Goal: Task Accomplishment & Management: Use online tool/utility

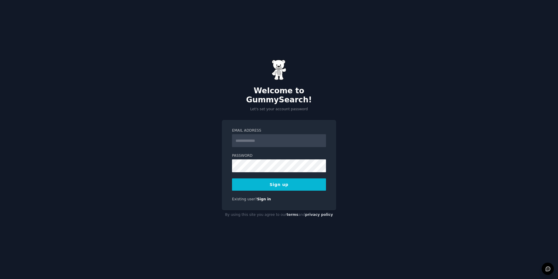
click at [269, 134] on input "Email Address" at bounding box center [279, 140] width 94 height 13
type input "**********"
click at [305, 178] on button "Sign up" at bounding box center [279, 184] width 94 height 12
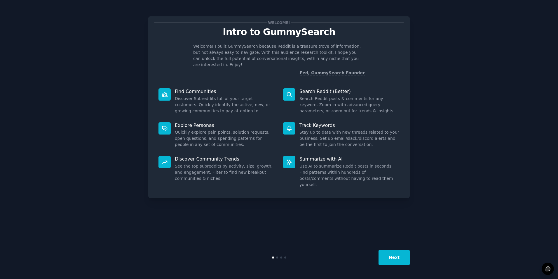
click at [400, 252] on button "Next" at bounding box center [394, 257] width 31 height 14
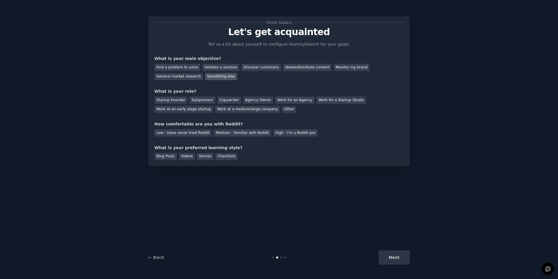
click at [205, 79] on div "Something else" at bounding box center [221, 76] width 32 height 7
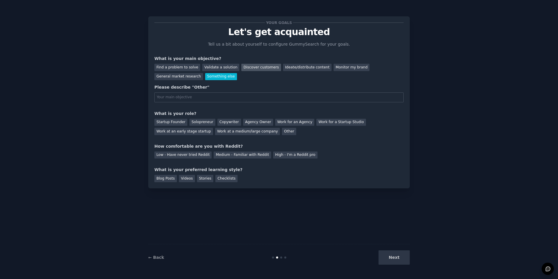
click at [241, 68] on div "Discover customers" at bounding box center [260, 67] width 39 height 7
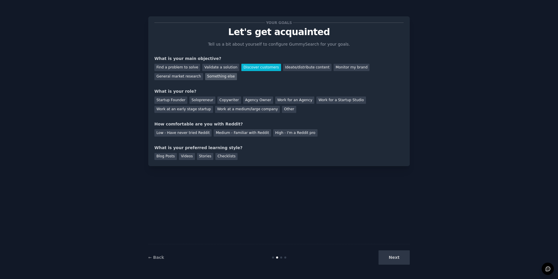
click at [205, 77] on div "Something else" at bounding box center [221, 76] width 32 height 7
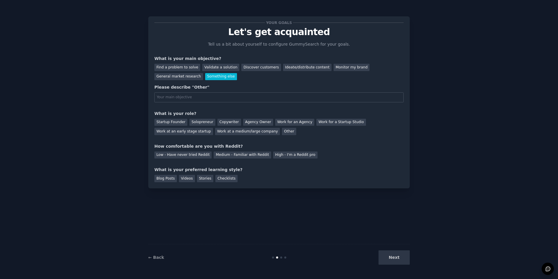
click at [220, 100] on input "text" at bounding box center [278, 97] width 249 height 10
type input "K"
type input "I"
click at [202, 135] on div "Your goals Let's get acquainted Tell us a bit about yourself to configure Gummy…" at bounding box center [278, 101] width 249 height 159
click at [215, 134] on div "Work at a medium/large company" at bounding box center [247, 131] width 65 height 7
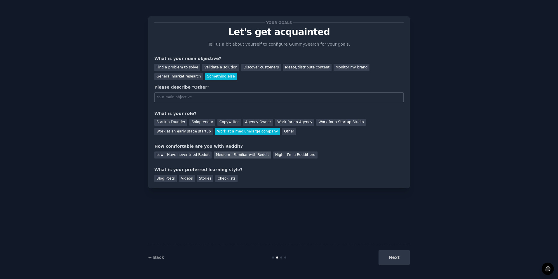
click at [214, 157] on div "Medium - Familiar with Reddit" at bounding box center [242, 154] width 57 height 7
click at [141, 161] on div "Your goals Let's get acquainted Tell us a bit about yourself to configure Gummy…" at bounding box center [279, 139] width 542 height 262
click at [171, 170] on div "What is your preferred learning style?" at bounding box center [278, 169] width 249 height 6
click at [163, 173] on div "Blog Posts Videos Stories Checklists" at bounding box center [278, 177] width 249 height 9
click at [164, 176] on div "Blog Posts" at bounding box center [165, 178] width 22 height 7
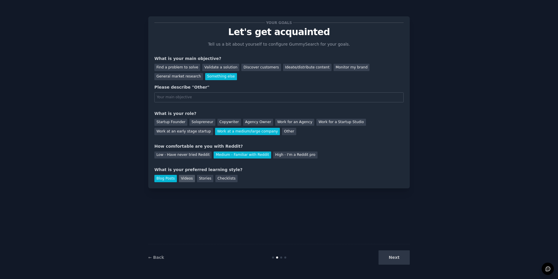
click at [186, 176] on div "Videos" at bounding box center [187, 178] width 16 height 7
click at [201, 178] on div "Stories" at bounding box center [205, 178] width 16 height 7
click at [215, 178] on div "Checklists" at bounding box center [226, 178] width 22 height 7
click at [171, 175] on div "Blog Posts" at bounding box center [165, 178] width 22 height 7
click at [194, 99] on input "text" at bounding box center [278, 97] width 249 height 10
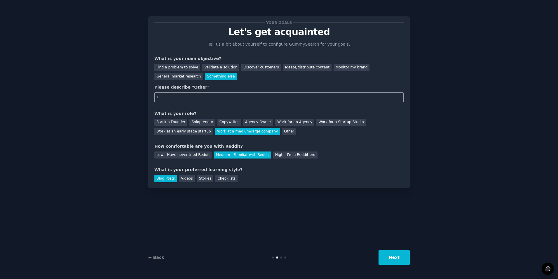
type input "I"
type input "Want to create a reddit strategy as a marketing intern. So want to look for pop…"
click at [395, 254] on button "Next" at bounding box center [394, 257] width 31 height 14
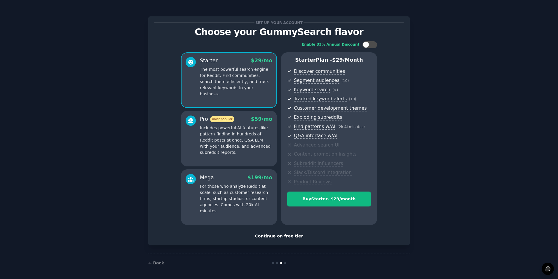
click at [266, 234] on div "Continue on free tier" at bounding box center [278, 236] width 249 height 6
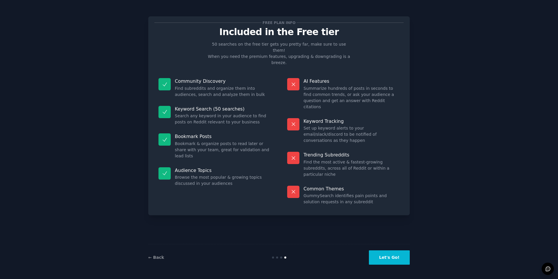
click at [398, 253] on button "Let's Go!" at bounding box center [389, 257] width 41 height 14
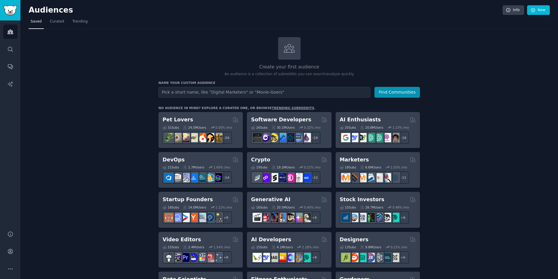
click at [284, 90] on input "text" at bounding box center [265, 92] width 212 height 11
type input "W"
type input "r"
click at [215, 89] on input "text" at bounding box center [265, 92] width 212 height 11
paste input "Staffing agencies"
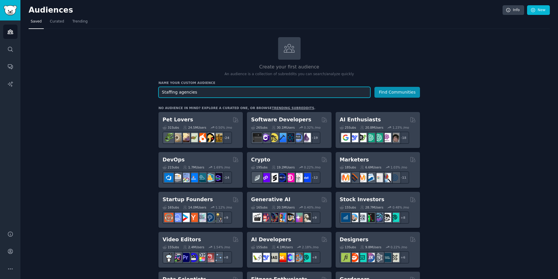
type input "Staffing agencies"
click at [376, 90] on form "Audience Name Staffing agencies Find Communities" at bounding box center [290, 92] width 262 height 11
click at [388, 86] on div "Name your custom audience Audience Name Staffing agencies Find Communities" at bounding box center [290, 89] width 262 height 17
click at [388, 88] on button "Find Communities" at bounding box center [398, 92] width 46 height 11
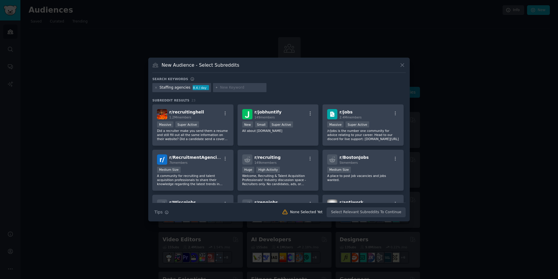
click at [219, 84] on div at bounding box center [240, 87] width 54 height 9
click at [228, 88] on input "text" at bounding box center [242, 87] width 44 height 5
paste input "recruiting software"
type input "recruiting software"
click at [271, 86] on div "Staffing agencies 8.4 / day recruiting software" at bounding box center [278, 88] width 253 height 11
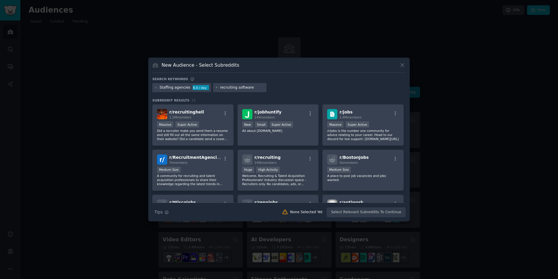
click at [215, 87] on icon at bounding box center [216, 87] width 3 height 3
click at [274, 95] on div "Search keywords Staffing agencies 8.4 / day recruiting software Subreddit Resul…" at bounding box center [278, 147] width 253 height 140
click at [241, 89] on input "recruiting software" at bounding box center [242, 87] width 44 height 5
click at [248, 86] on input "recruiting software" at bounding box center [242, 87] width 44 height 5
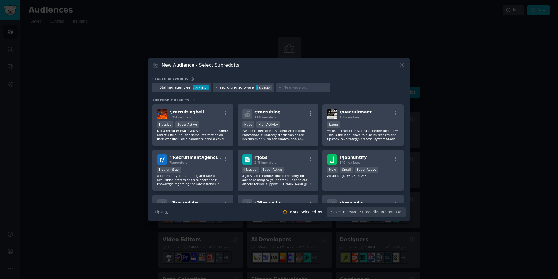
click at [283, 89] on input "text" at bounding box center [305, 87] width 44 height 5
paste input "recruitment agency"
type input "recruitment agency"
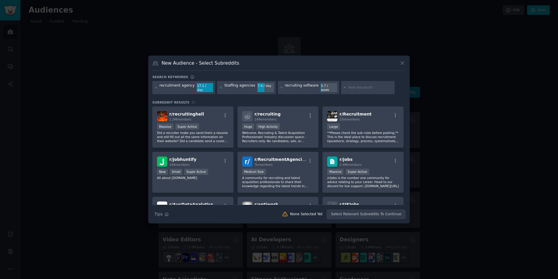
click at [348, 86] on input "text" at bounding box center [370, 87] width 44 height 5
paste input "staffing & recruiting"
type input "staffing & recruiting"
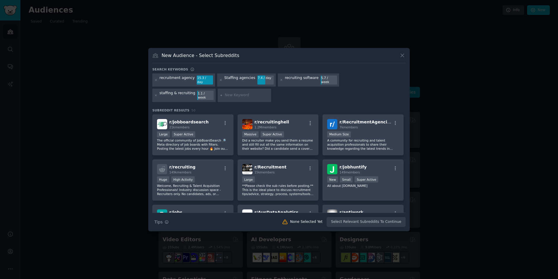
click at [175, 99] on div "recruitment agency 15.3 / day Staffing agencies 7.4 / day recruiting software 5…" at bounding box center [278, 88] width 253 height 31
click at [225, 94] on input "text" at bounding box center [247, 95] width 44 height 5
paste input "ATS (applicant tracking system)"
type input "ATS (applicant tracking system)"
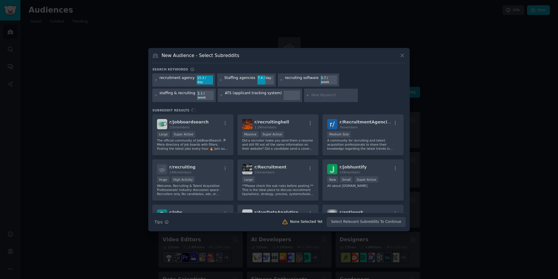
click at [312, 94] on input "text" at bounding box center [334, 95] width 44 height 5
paste input "candidate [PERSON_NAME]"
type input "candidate [PERSON_NAME]"
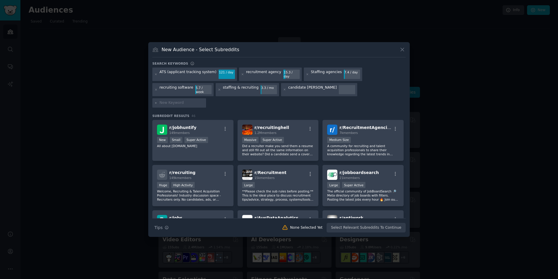
click at [204, 100] on input "text" at bounding box center [182, 102] width 44 height 5
paste input "hiring process"
type input "hiring process"
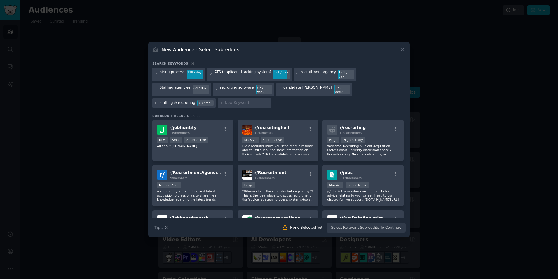
click at [269, 100] on input "text" at bounding box center [247, 102] width 44 height 5
paste input "HR tech"
type input "HR tech"
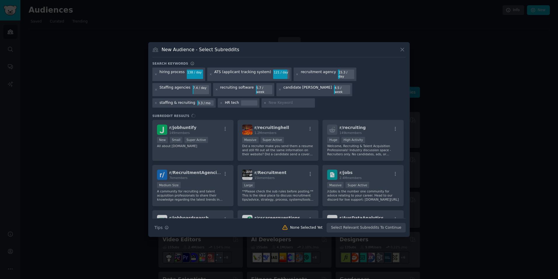
click at [269, 100] on input "text" at bounding box center [291, 102] width 44 height 5
paste input "AI in hiring"
type input "AI in hiring"
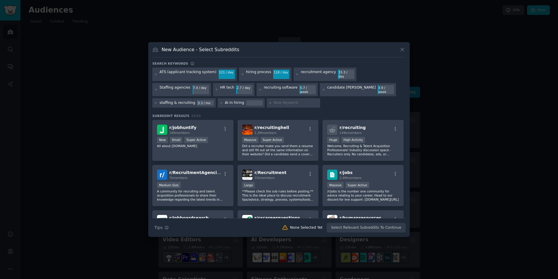
click at [267, 98] on div at bounding box center [294, 102] width 54 height 9
click at [274, 100] on input "text" at bounding box center [296, 102] width 44 height 5
paste input "AI recruiting"
type input "AI recruiting"
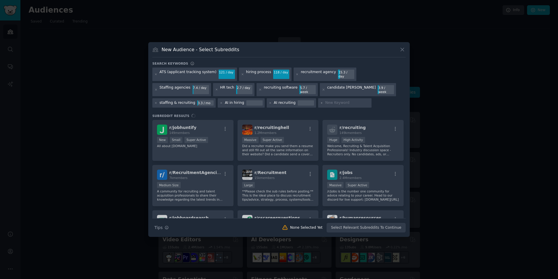
click at [315, 106] on div "Search keywords ATS (applicant tracking system) 121 / day hiring process 118 / …" at bounding box center [278, 146] width 253 height 171
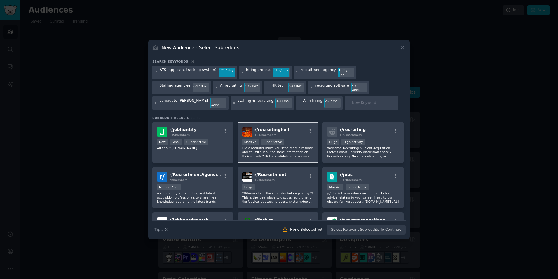
click at [286, 126] on div "r/ recruitinghell 1.2M members" at bounding box center [278, 131] width 72 height 10
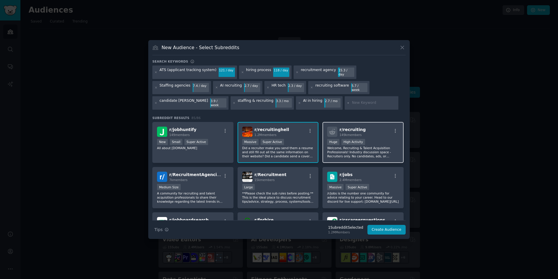
click at [382, 131] on div "r/ recruiting 149k members Huge High Activity Welcome, Recruiting & Talent Acqu…" at bounding box center [363, 142] width 81 height 41
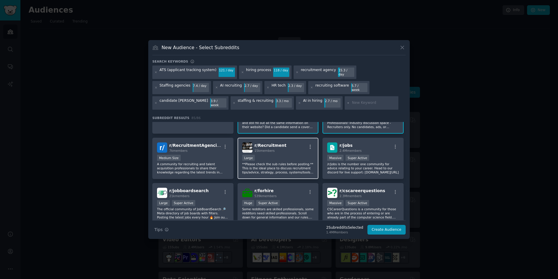
click at [280, 162] on p "**Please check the sub rules before posting.** This is the ideal place to discu…" at bounding box center [278, 168] width 72 height 12
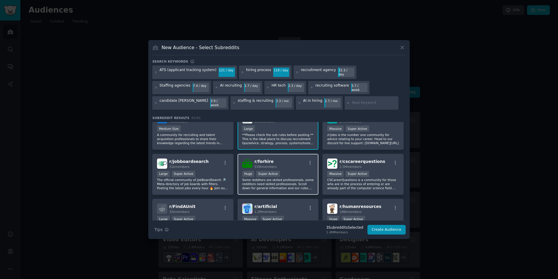
scroll to position [88, 0]
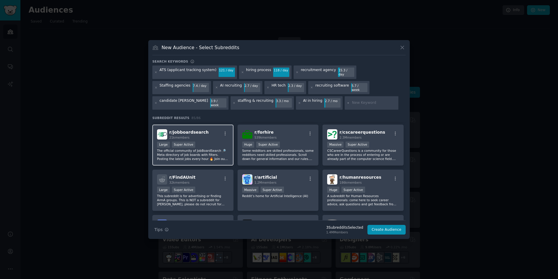
click at [227, 149] on p "The official community of JobBoardSearch 🔎 Meta directory of job boards with fi…" at bounding box center [193, 154] width 72 height 12
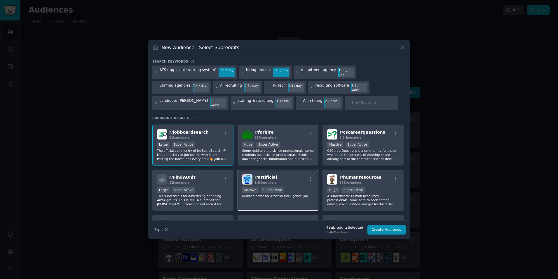
scroll to position [117, 0]
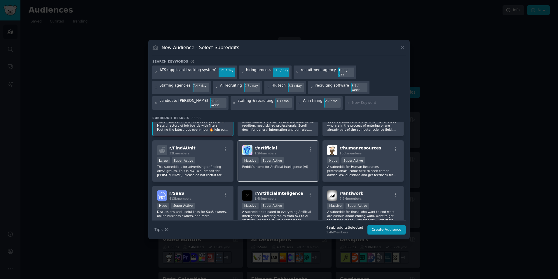
click at [299, 164] on p "Reddit’s home for Artificial Intelligence (AI)" at bounding box center [278, 166] width 72 height 4
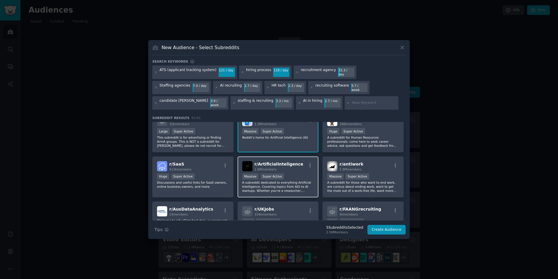
click at [309, 173] on div "Massive Super Active" at bounding box center [278, 176] width 72 height 7
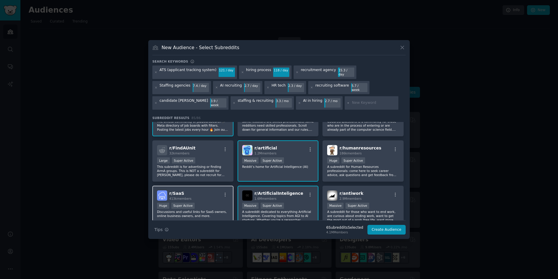
click at [220, 190] on div "r/ SaaS 413k members" at bounding box center [193, 195] width 72 height 10
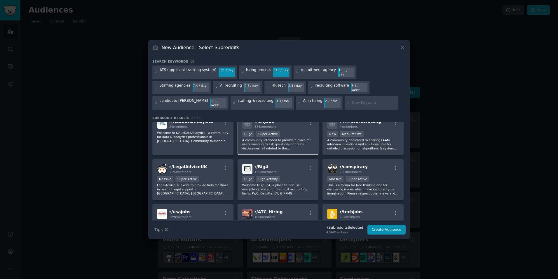
scroll to position [292, 0]
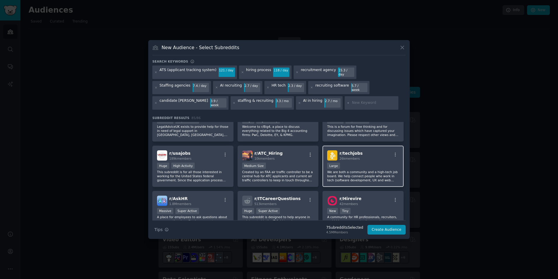
click at [341, 155] on div "r/ techjobs 26k members Large We are both a community and a high-tech job board…" at bounding box center [363, 165] width 81 height 41
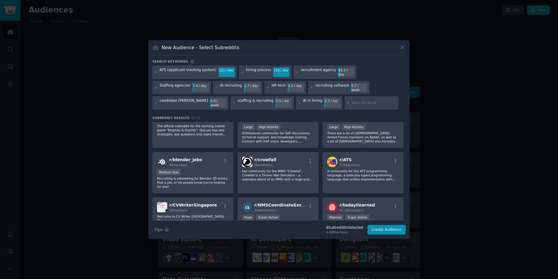
scroll to position [671, 0]
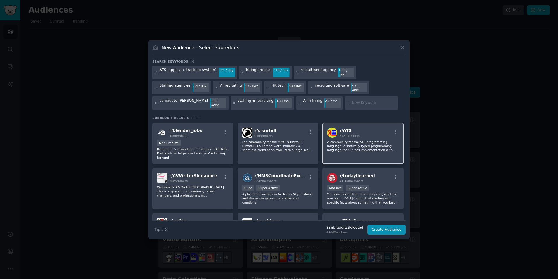
click at [343, 140] on p "A community for the ATS programming language, a statically typed programming la…" at bounding box center [363, 146] width 72 height 12
click at [342, 140] on p "A community for the ATS programming language, a statically typed programming la…" at bounding box center [363, 146] width 72 height 12
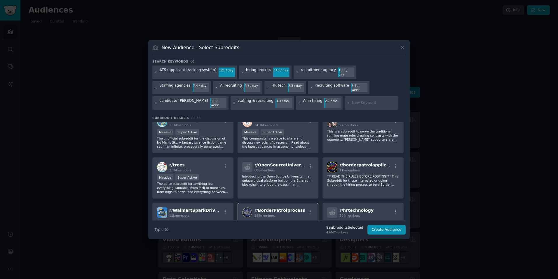
scroll to position [847, 0]
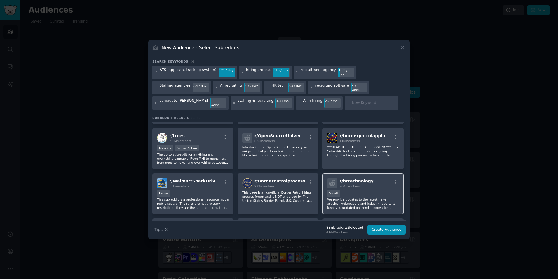
click at [344, 190] on div "Small" at bounding box center [363, 193] width 72 height 7
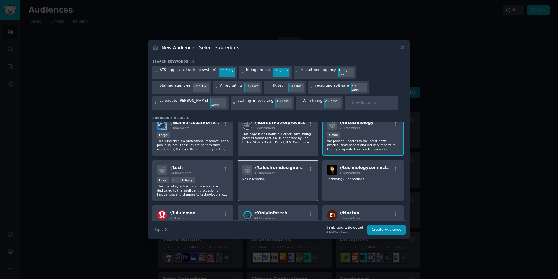
scroll to position [934, 0]
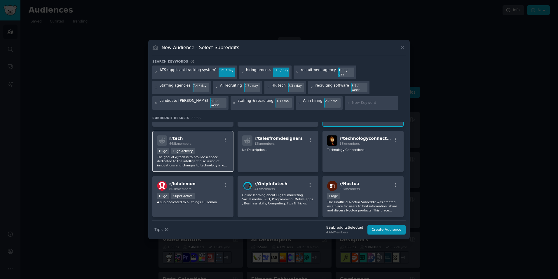
click at [229, 147] on div "r/ tech 668k members Huge High Activity The goal of /r/tech is to provide a spa…" at bounding box center [192, 151] width 81 height 41
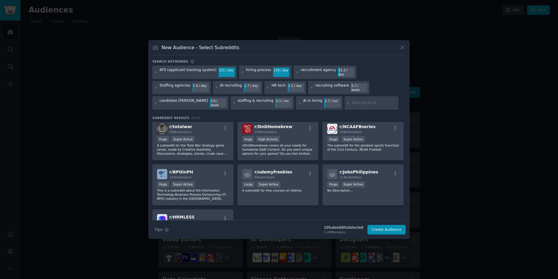
scroll to position [1193, 0]
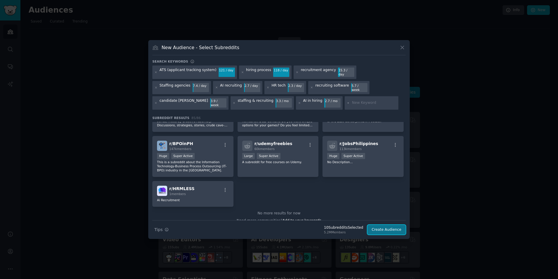
click at [393, 225] on button "Create Audience" at bounding box center [387, 230] width 39 height 10
